Goal: Navigation & Orientation: Find specific page/section

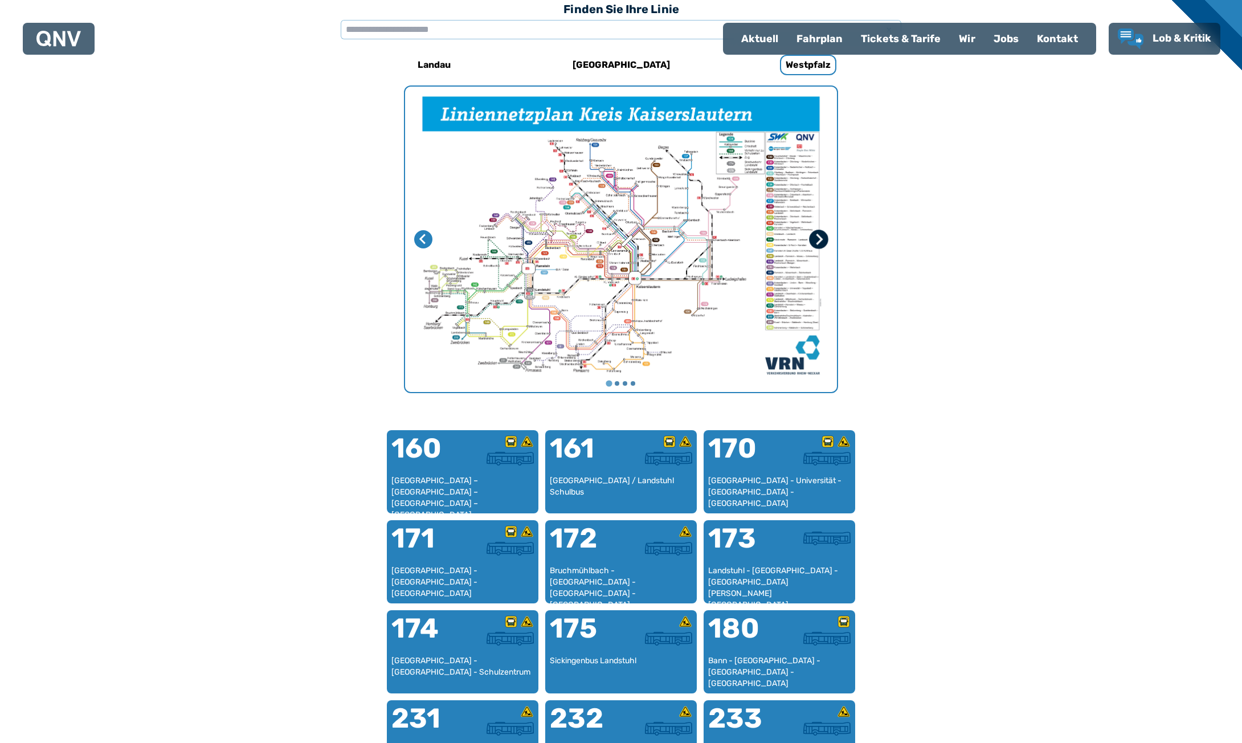
click at [817, 241] on icon "Nächste Seite" at bounding box center [818, 239] width 11 height 11
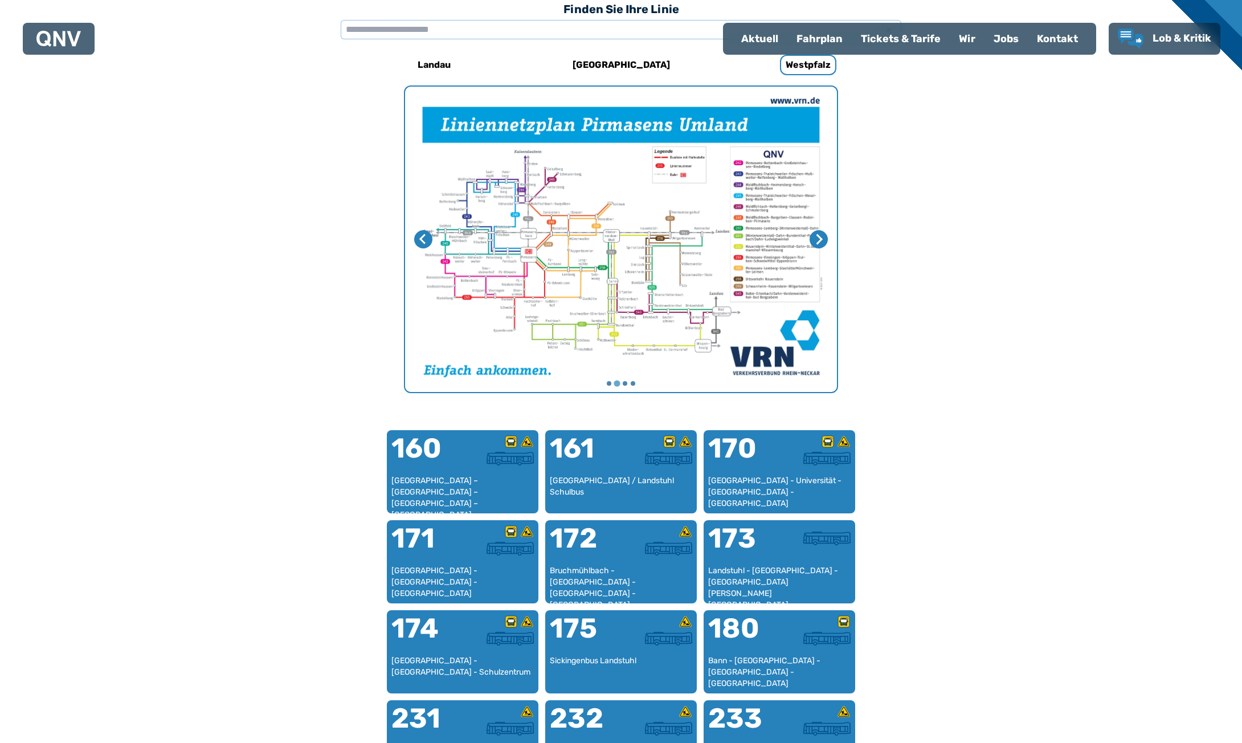
click at [685, 227] on img "2 von 4" at bounding box center [621, 239] width 432 height 305
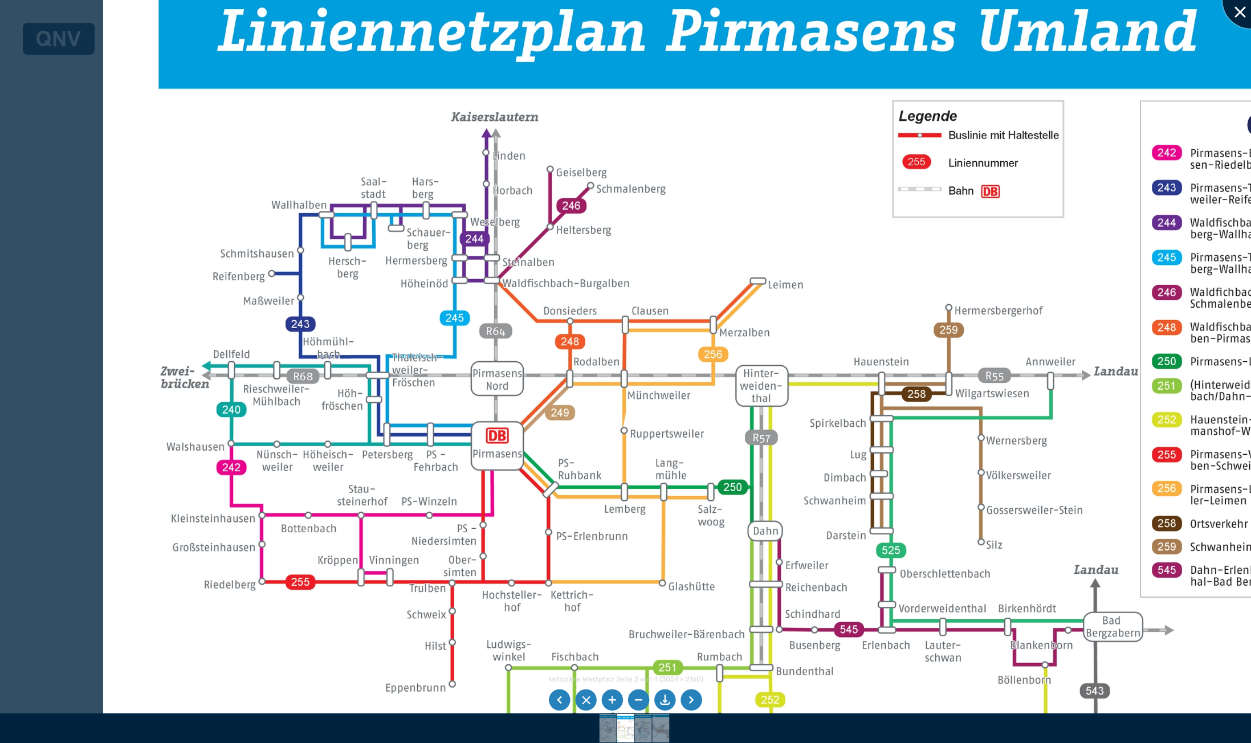
drag, startPoint x: 1238, startPoint y: 18, endPoint x: 1231, endPoint y: 21, distance: 7.4
click at [1238, 17] on div at bounding box center [1250, 0] width 57 height 57
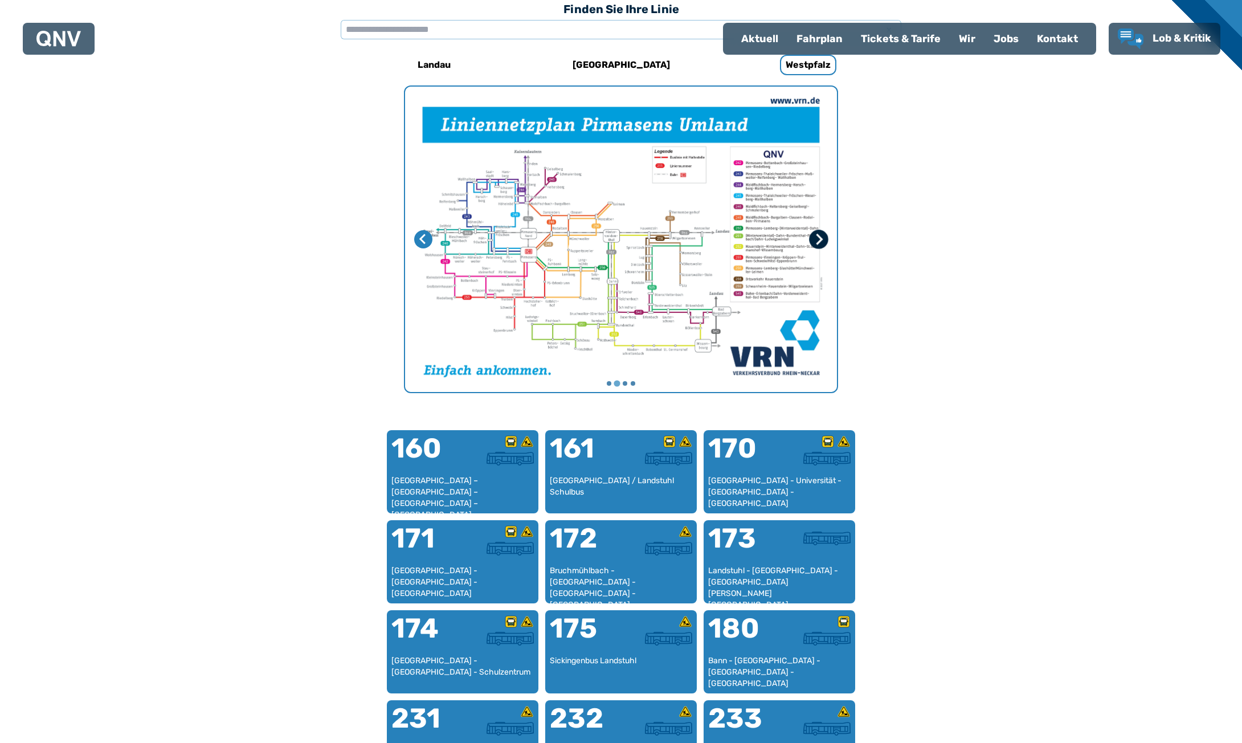
click at [816, 237] on icon "Nächste Seite" at bounding box center [818, 239] width 11 height 11
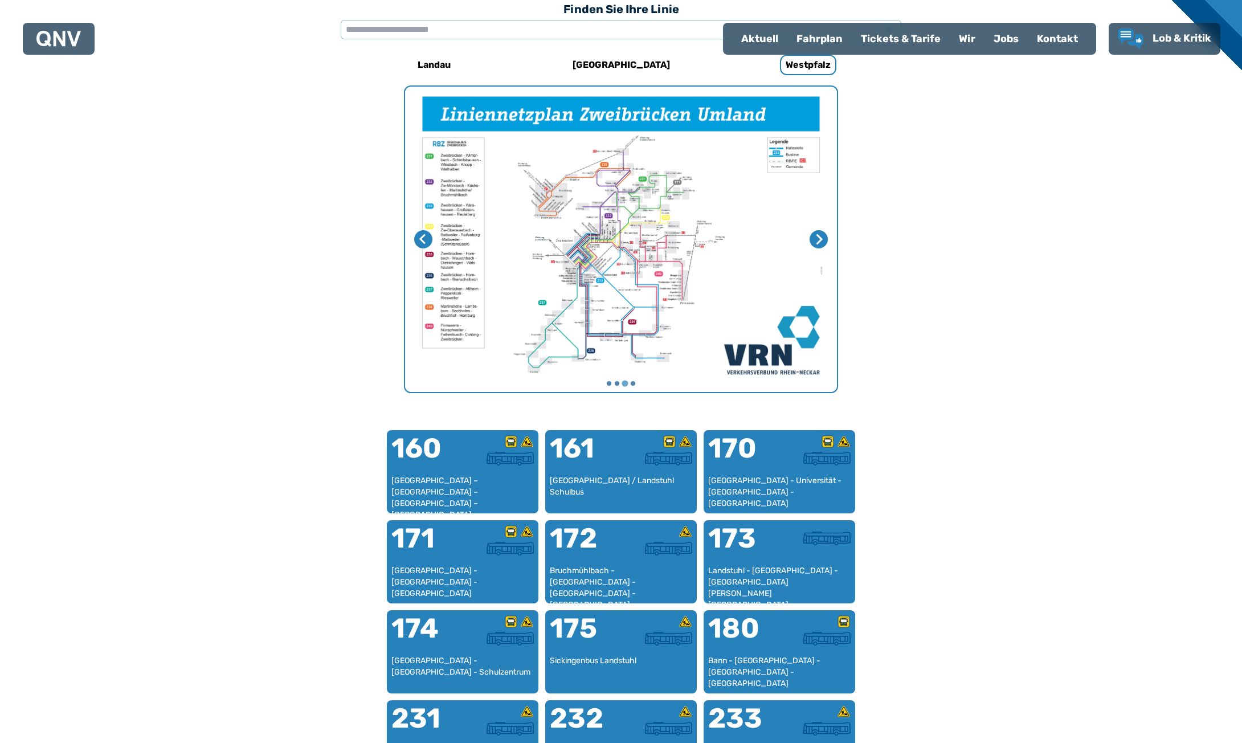
click at [716, 170] on img "3 von 4" at bounding box center [621, 239] width 432 height 305
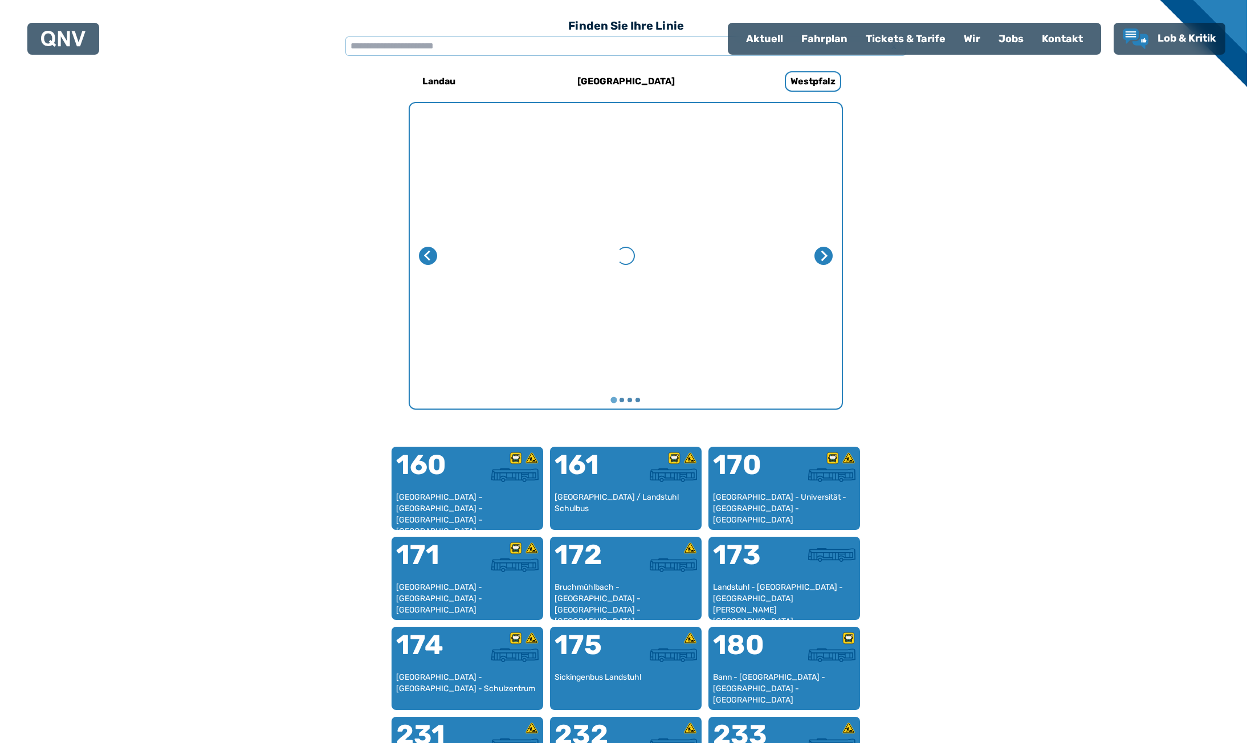
scroll to position [351, 0]
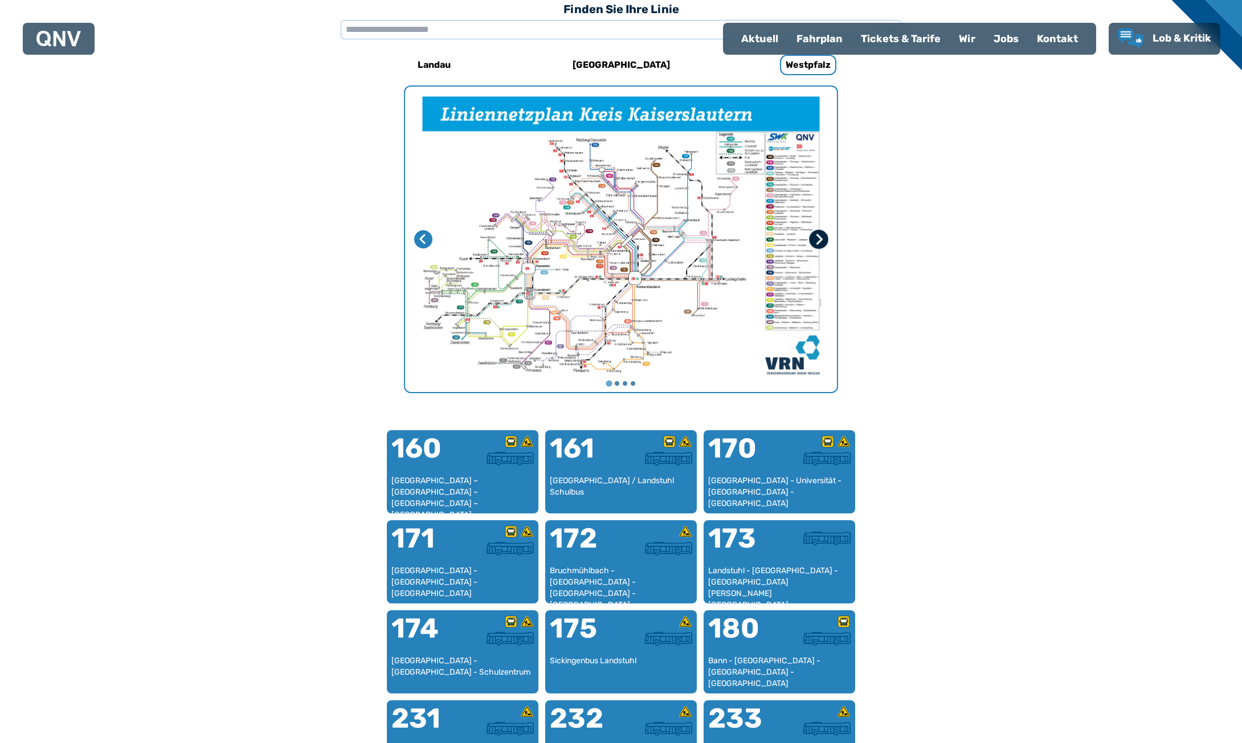
click at [824, 241] on icon "Nächste Seite" at bounding box center [818, 239] width 11 height 11
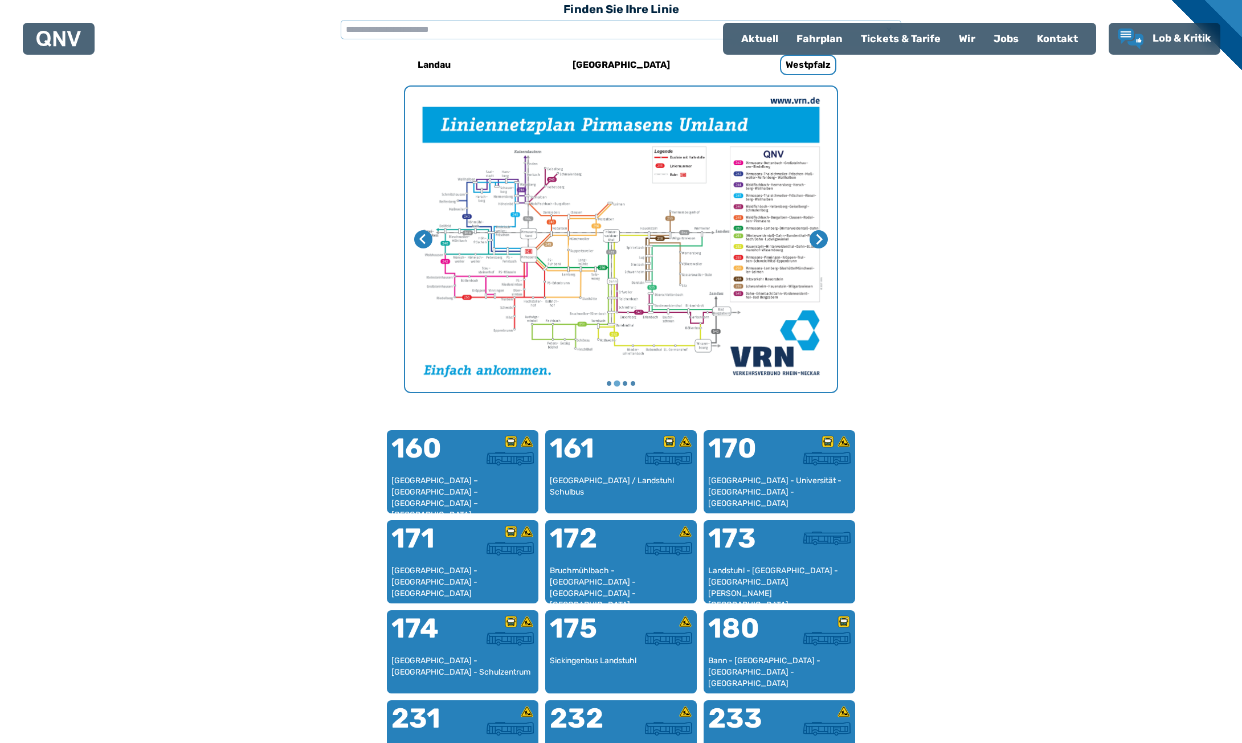
click at [623, 234] on img "2 von 4" at bounding box center [621, 239] width 432 height 305
